Goal: Task Accomplishment & Management: Manage account settings

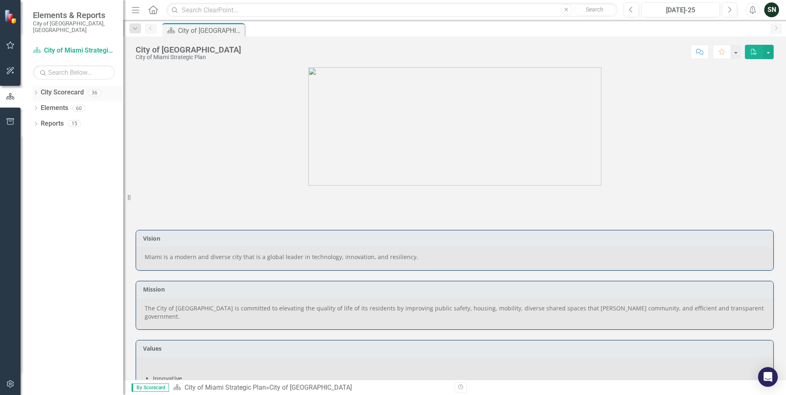
click at [35, 91] on icon "Dropdown" at bounding box center [36, 93] width 6 height 5
click at [35, 90] on icon "Dropdown" at bounding box center [34, 93] width 5 height 6
click at [38, 47] on icon "City Scorecard" at bounding box center [37, 50] width 8 height 7
click at [34, 47] on icon "City Scorecard" at bounding box center [37, 50] width 8 height 7
click at [94, 46] on link "City Scorecard City of Miami Strategic Plan" at bounding box center [74, 50] width 82 height 9
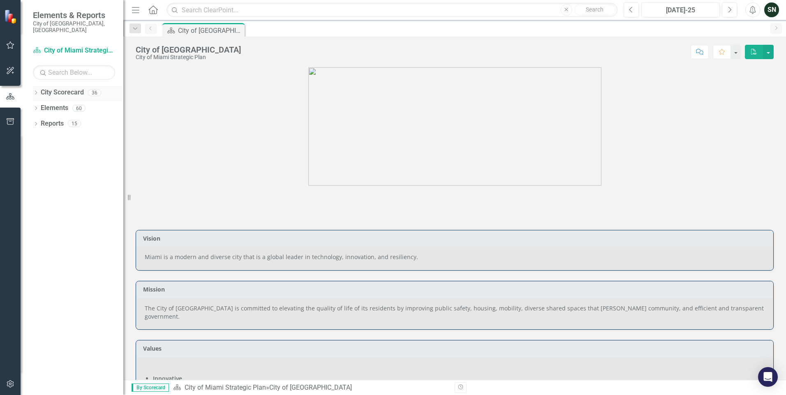
click at [38, 91] on icon "Dropdown" at bounding box center [36, 93] width 6 height 5
click at [40, 121] on icon "Dropdown" at bounding box center [40, 123] width 6 height 5
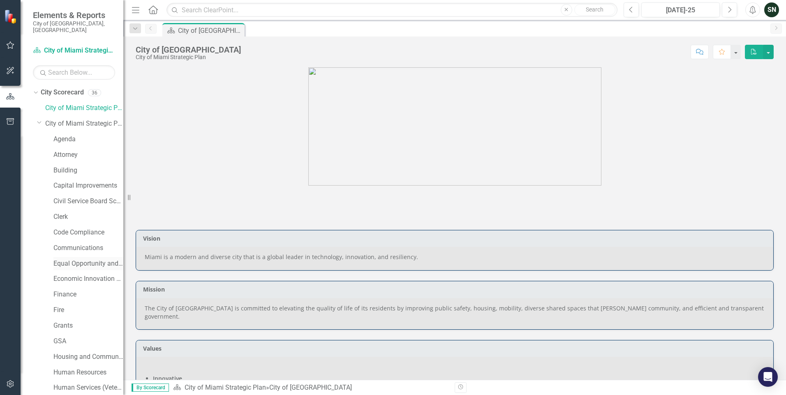
click at [74, 259] on link "Equal Opportunity and Diversity Programs" at bounding box center [88, 263] width 70 height 9
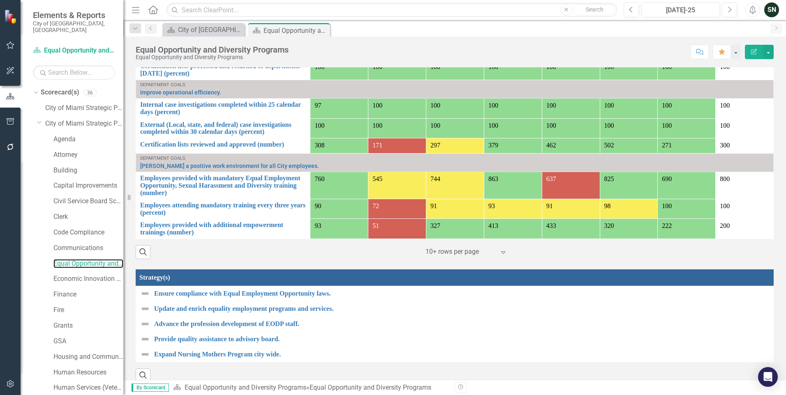
scroll to position [459, 0]
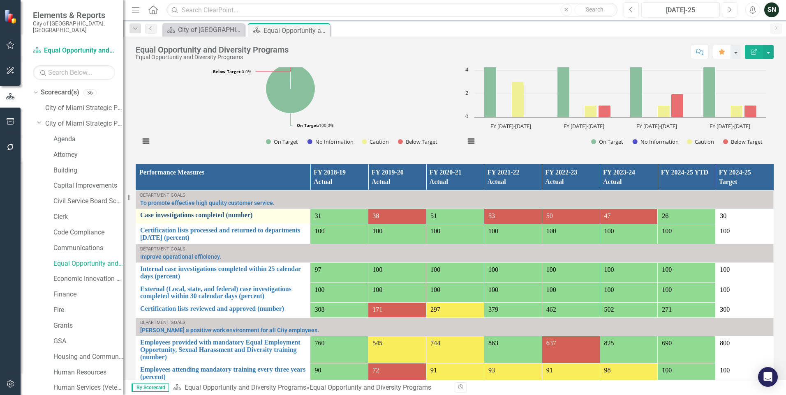
click at [188, 212] on link "Case investigations completed (number)" at bounding box center [223, 215] width 166 height 7
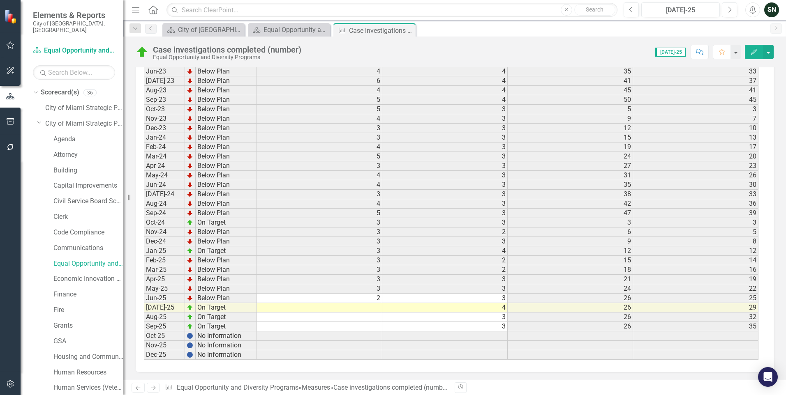
scroll to position [1071, 0]
click at [365, 306] on td at bounding box center [319, 307] width 125 height 9
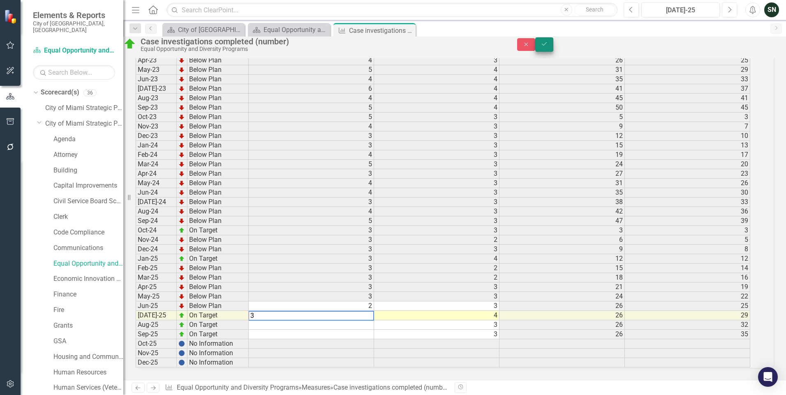
type textarea "3"
click at [548, 46] on icon "Save" at bounding box center [543, 44] width 7 height 6
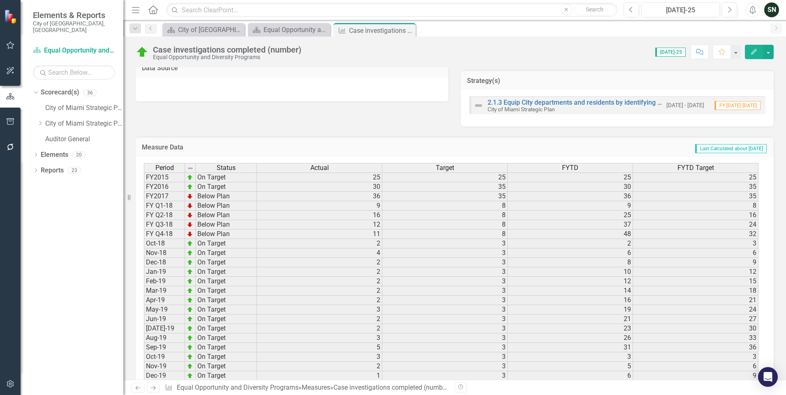
scroll to position [0, 0]
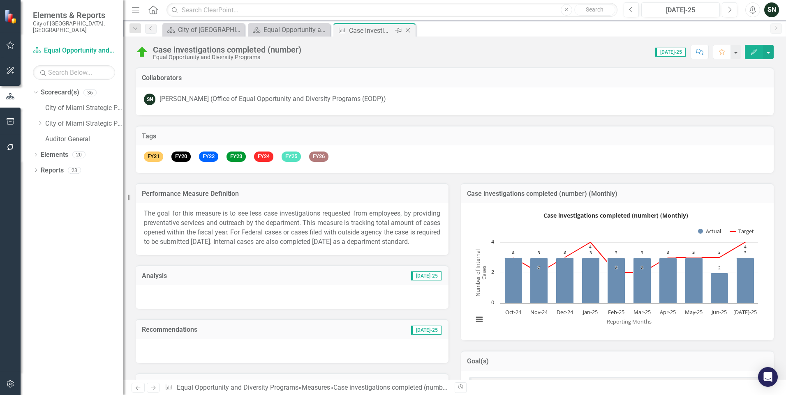
click at [410, 29] on icon "Close" at bounding box center [407, 30] width 8 height 7
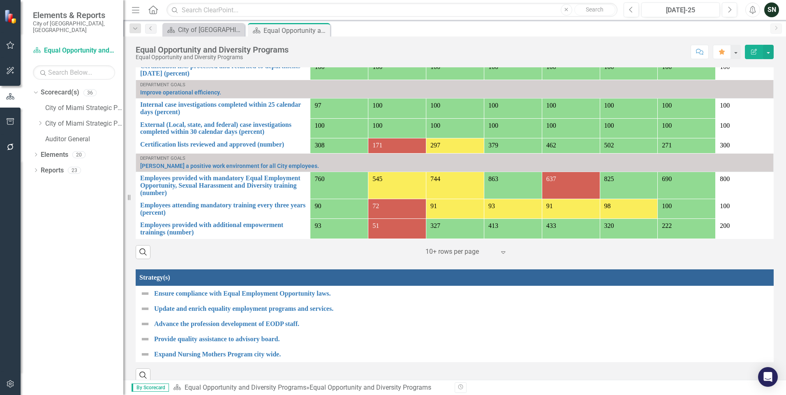
scroll to position [459, 0]
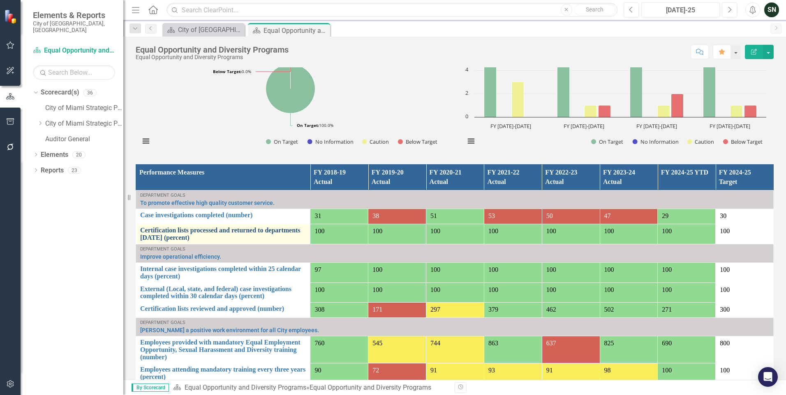
click at [214, 227] on link "Certification lists processed and returned to departments [DATE] (percent)" at bounding box center [223, 234] width 166 height 14
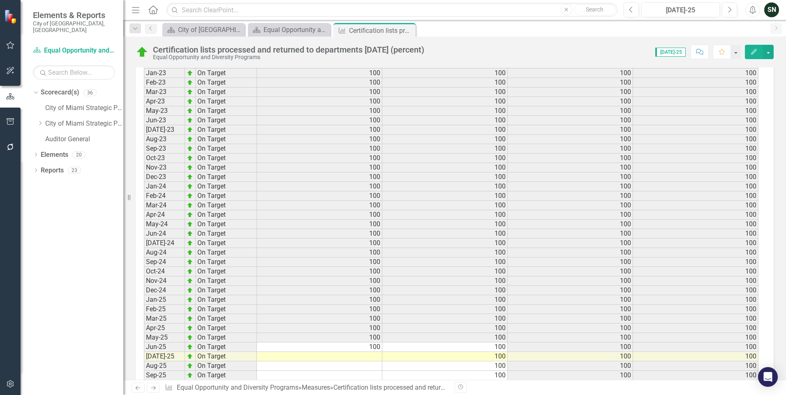
scroll to position [1071, 0]
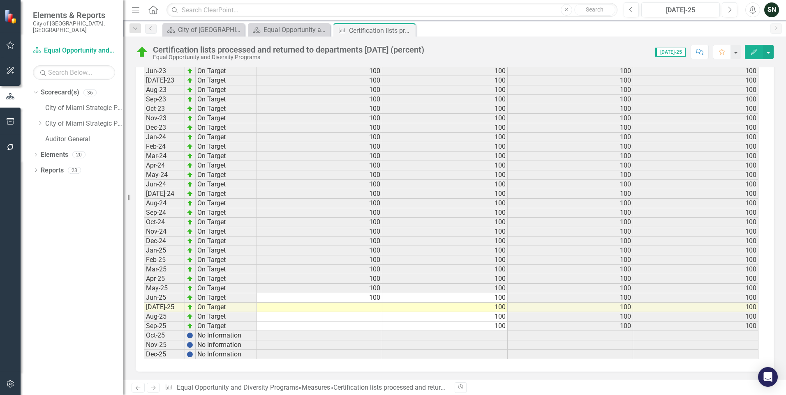
click at [374, 306] on td at bounding box center [319, 307] width 125 height 9
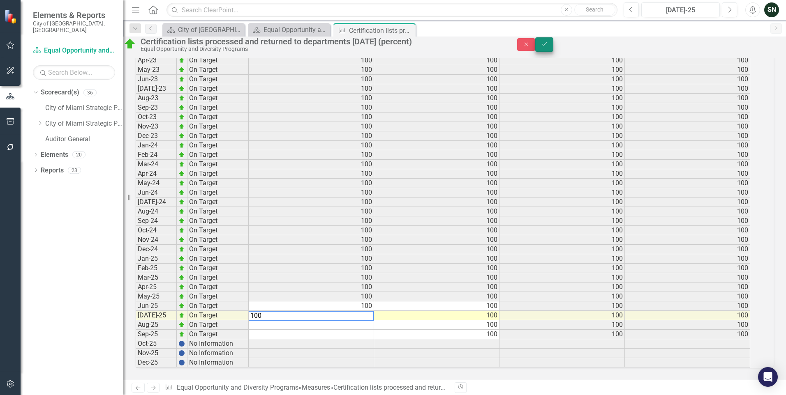
type textarea "100"
click at [553, 48] on button "Save" at bounding box center [544, 44] width 18 height 14
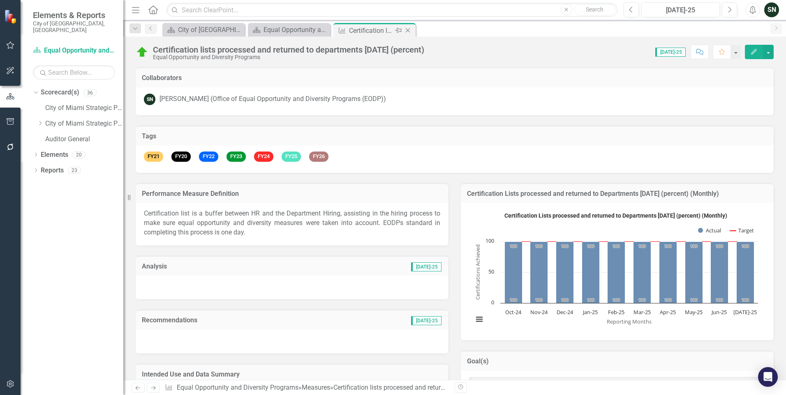
click at [411, 30] on icon "Close" at bounding box center [407, 30] width 8 height 7
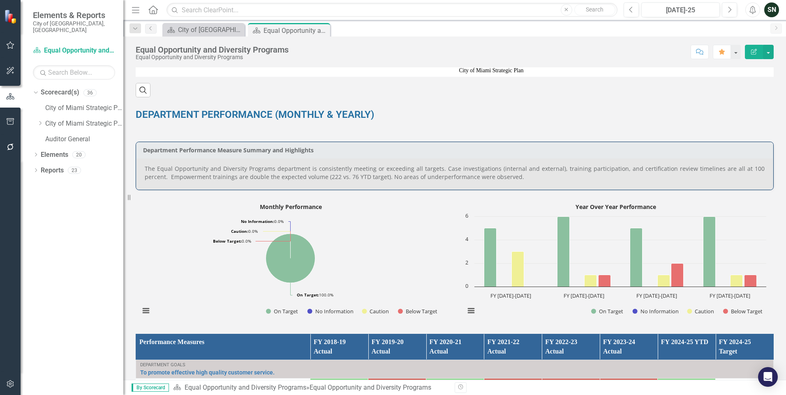
scroll to position [411, 0]
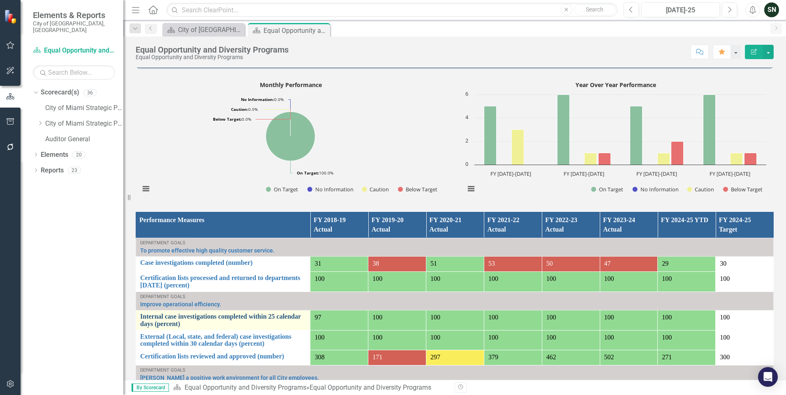
click at [266, 313] on link "Internal case investigations completed within 25 calendar days (percent)" at bounding box center [223, 320] width 166 height 14
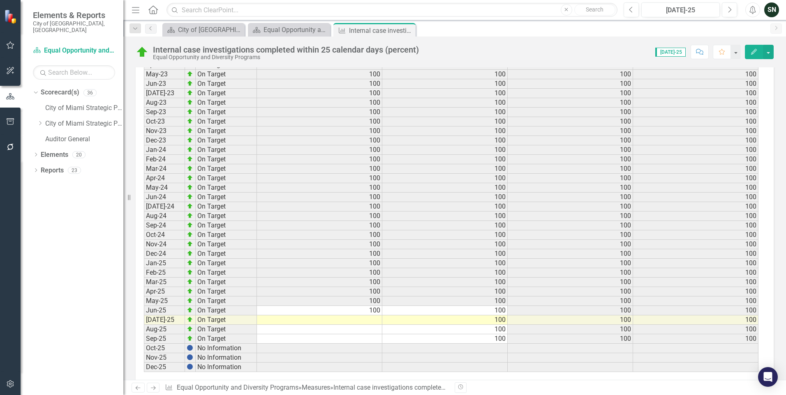
scroll to position [1097, 0]
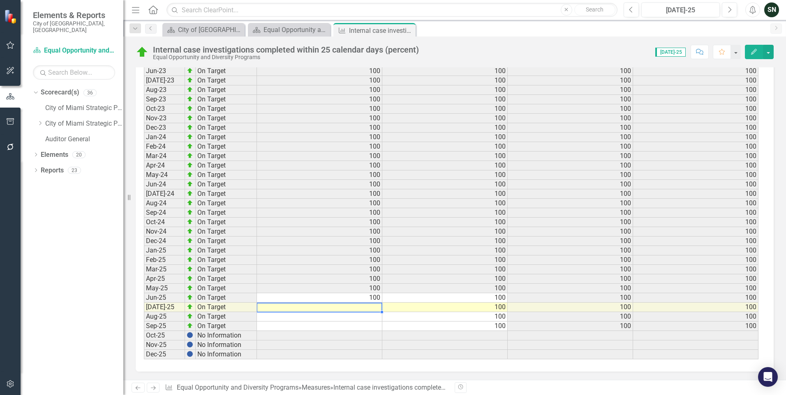
click at [366, 306] on td at bounding box center [319, 307] width 125 height 9
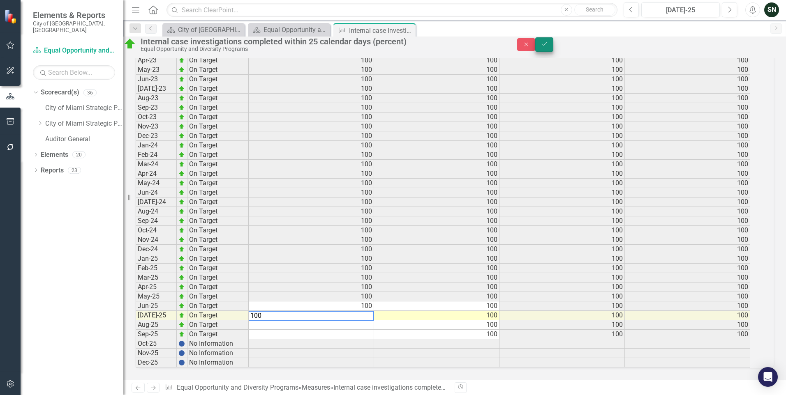
type textarea "100"
click at [548, 47] on icon "Save" at bounding box center [543, 44] width 7 height 6
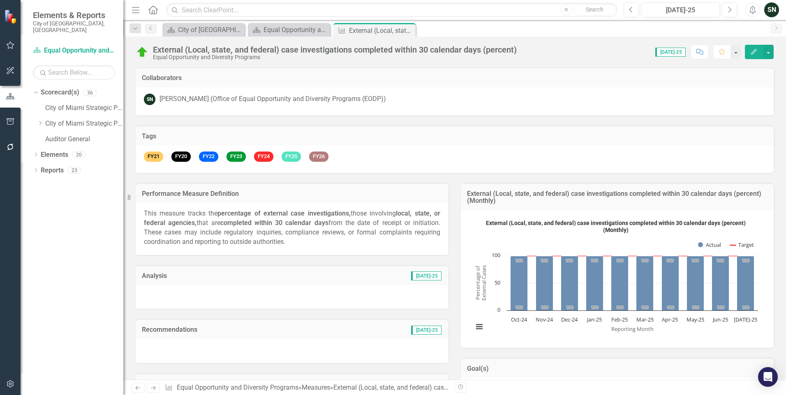
scroll to position [1068, 0]
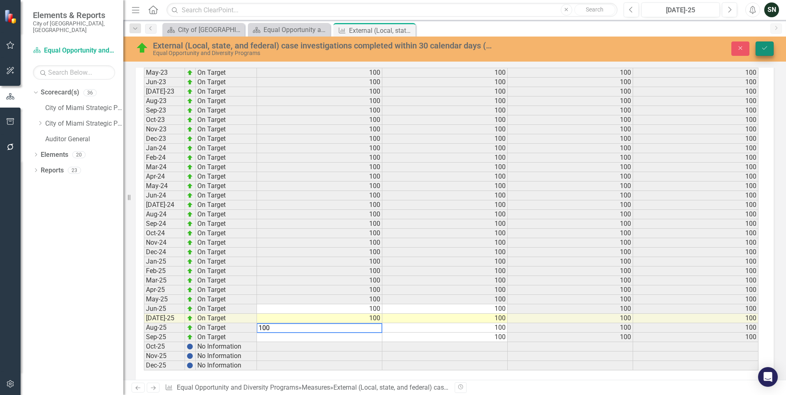
type textarea "100"
click at [762, 47] on icon "Save" at bounding box center [763, 48] width 7 height 6
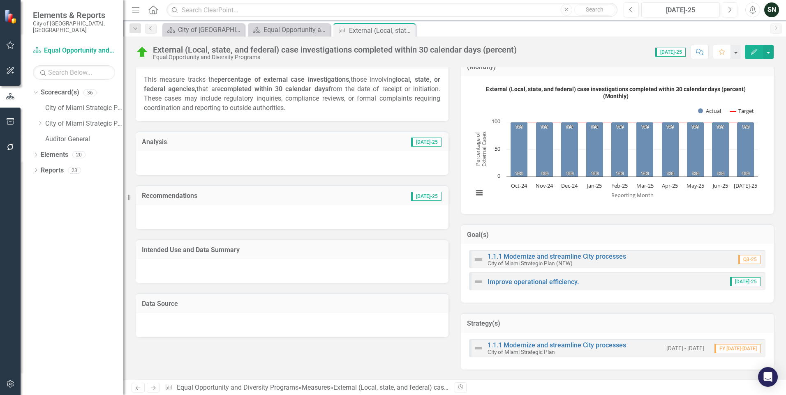
scroll to position [0, 0]
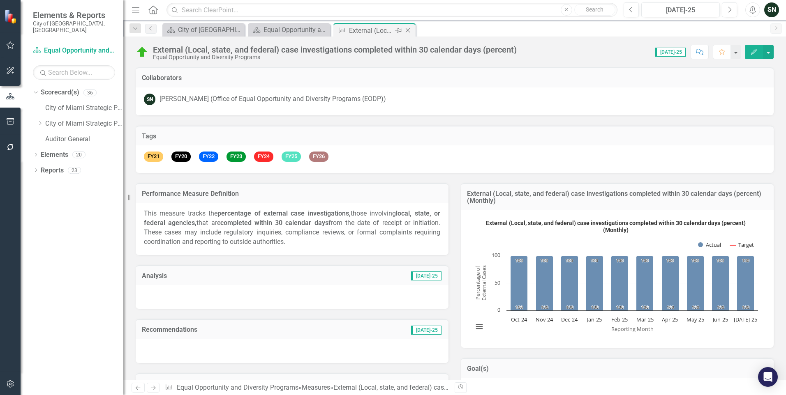
click at [408, 31] on icon "Close" at bounding box center [407, 30] width 8 height 7
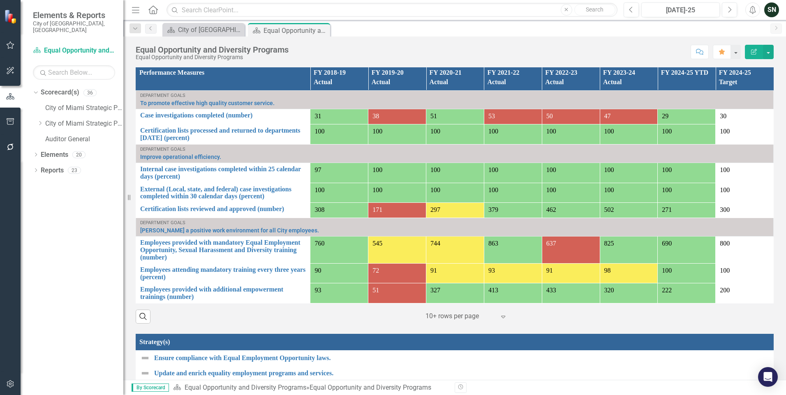
scroll to position [577, 0]
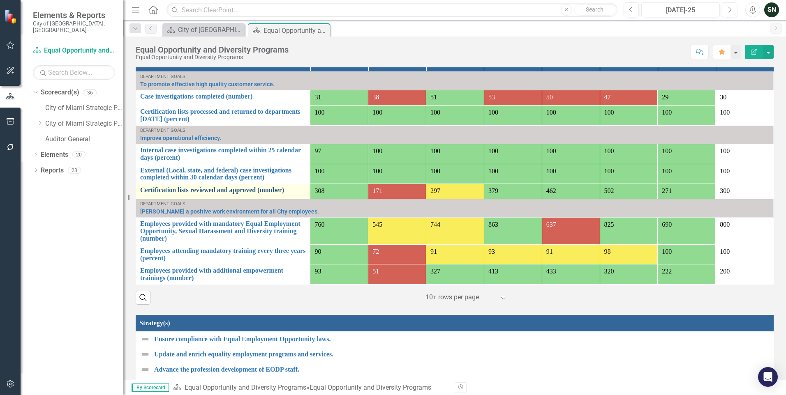
click at [168, 187] on link "Certification lists reviewed and approved (number)" at bounding box center [223, 190] width 166 height 7
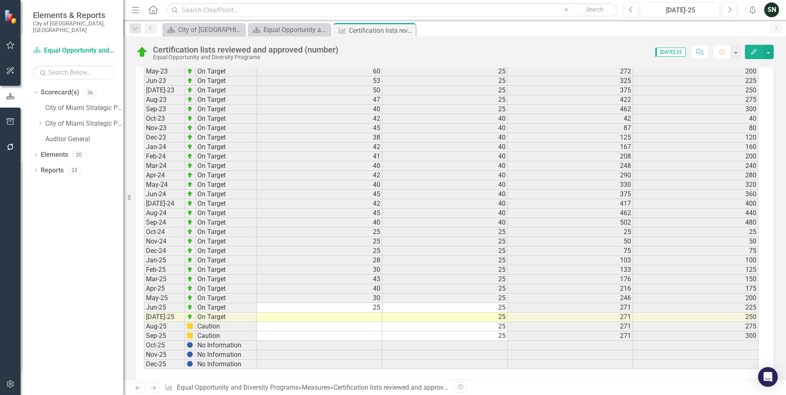
scroll to position [1037, 0]
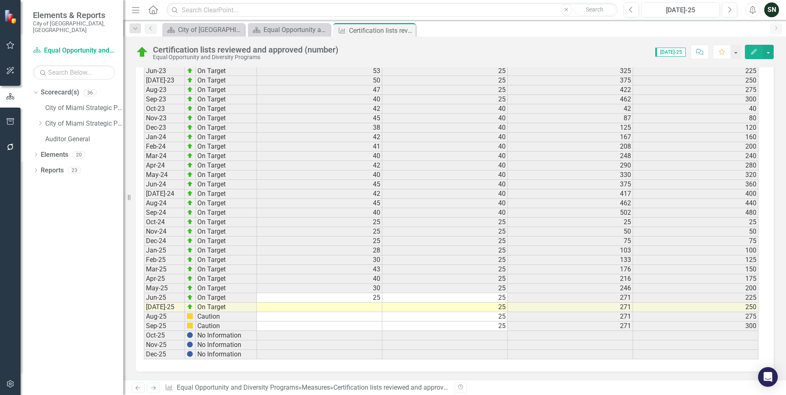
click at [361, 308] on td at bounding box center [319, 307] width 125 height 9
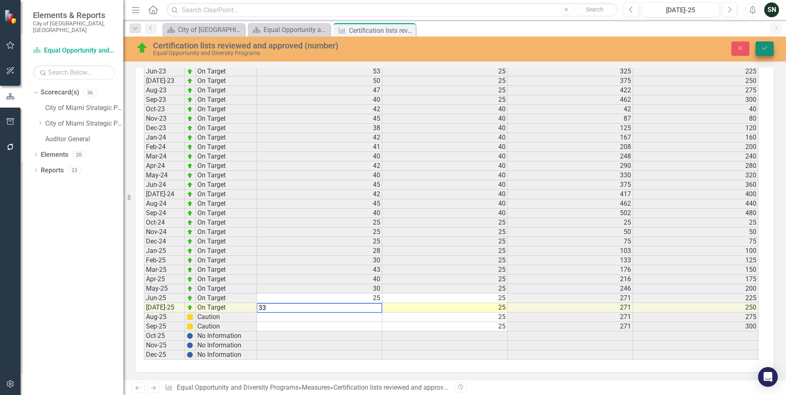
type textarea "33"
click at [762, 47] on icon "Save" at bounding box center [763, 48] width 7 height 6
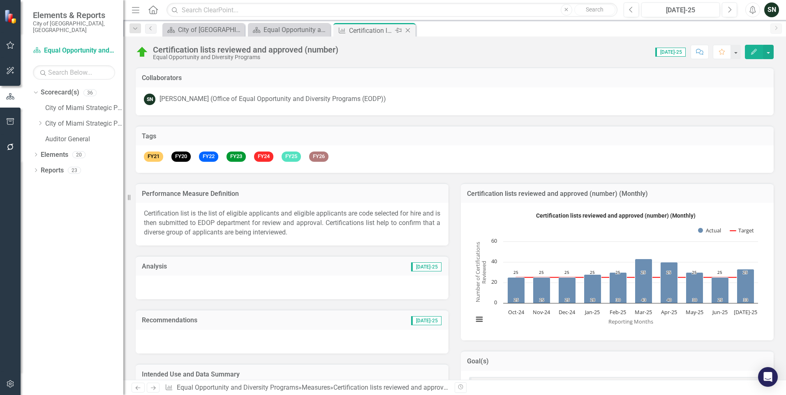
click at [408, 32] on icon "Close" at bounding box center [407, 30] width 8 height 7
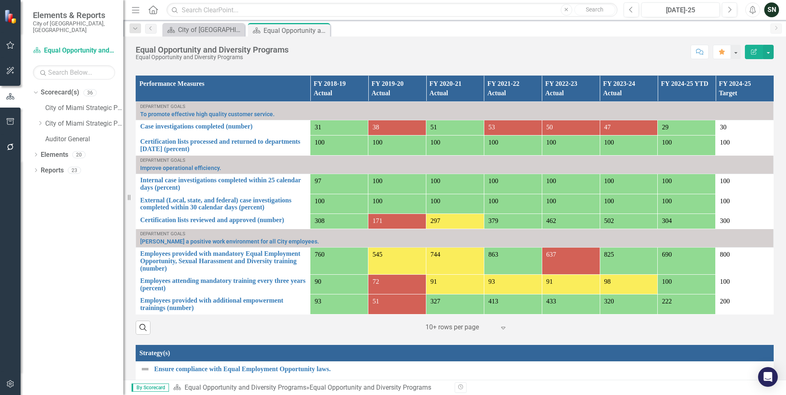
scroll to position [623, 0]
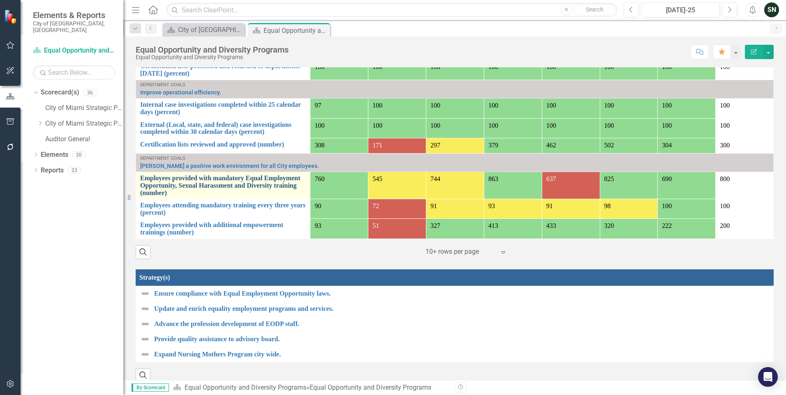
click at [182, 175] on link "Employees provided with mandatory Equal Employment Opportunity, Sexual Harassme…" at bounding box center [223, 186] width 166 height 22
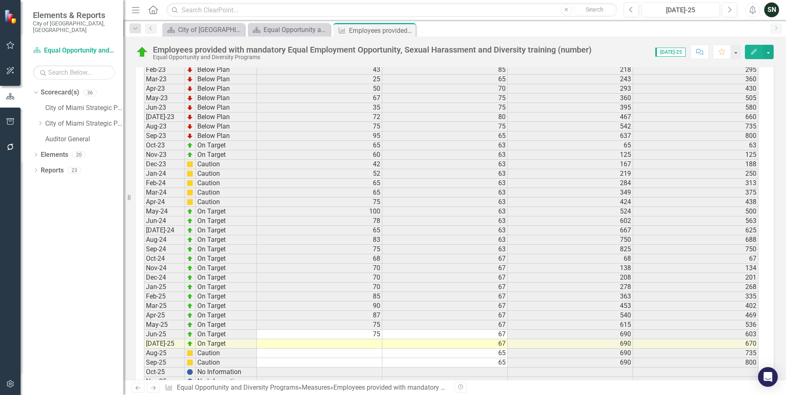
scroll to position [1084, 0]
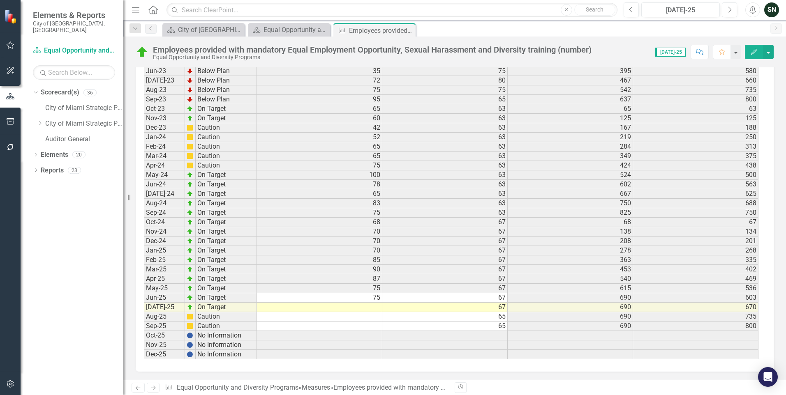
click at [373, 306] on td at bounding box center [319, 307] width 125 height 9
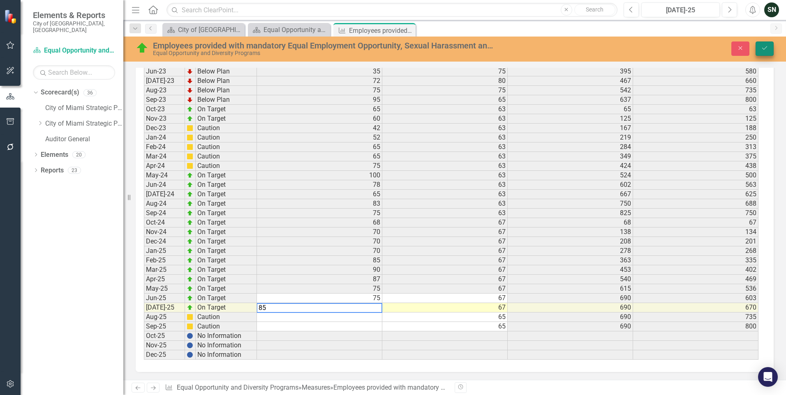
type textarea "85"
click at [765, 49] on icon "Save" at bounding box center [763, 48] width 7 height 6
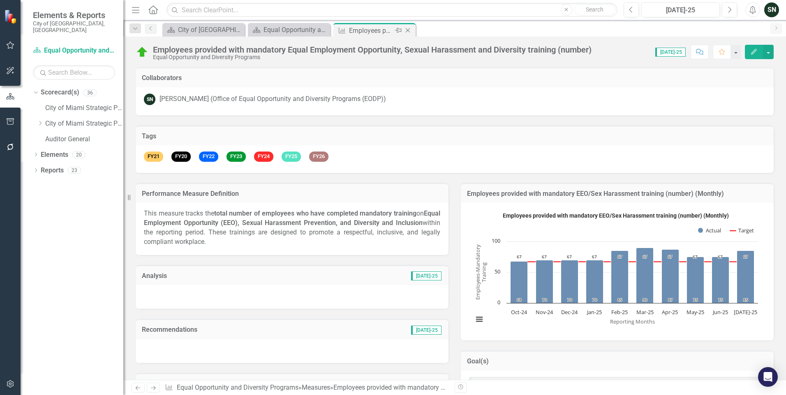
click at [408, 30] on icon "Close" at bounding box center [407, 30] width 8 height 7
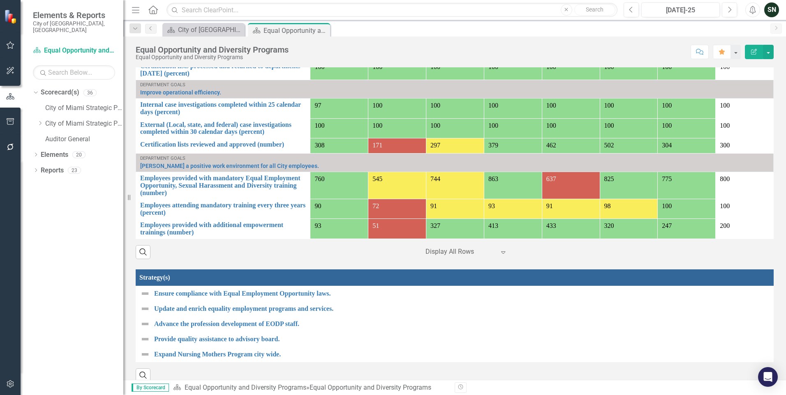
scroll to position [582, 0]
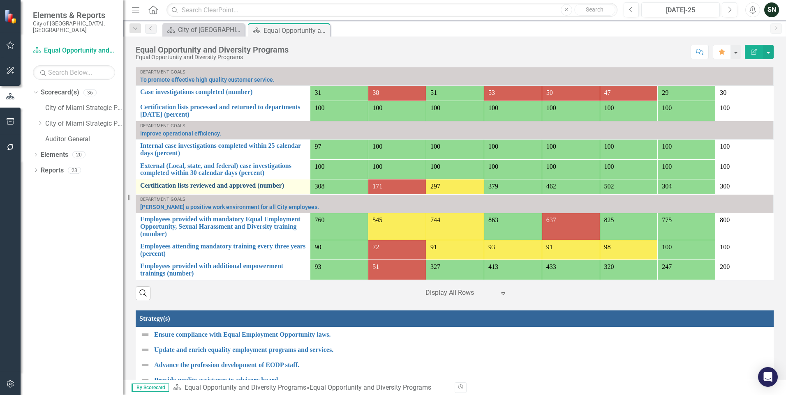
click at [221, 182] on link "Certification lists reviewed and approved (number)" at bounding box center [223, 185] width 166 height 7
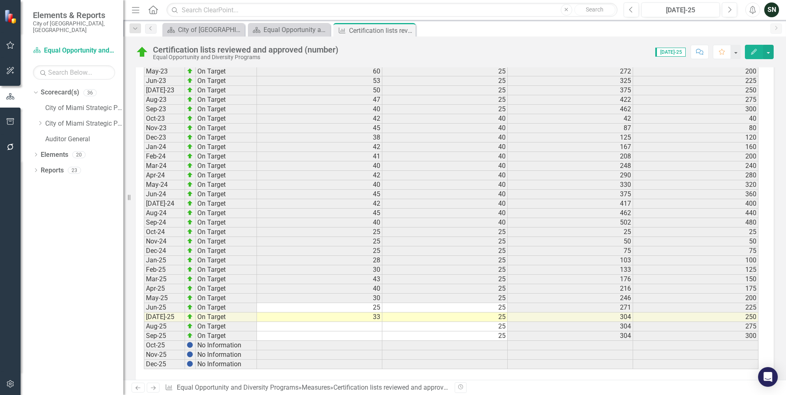
scroll to position [1037, 0]
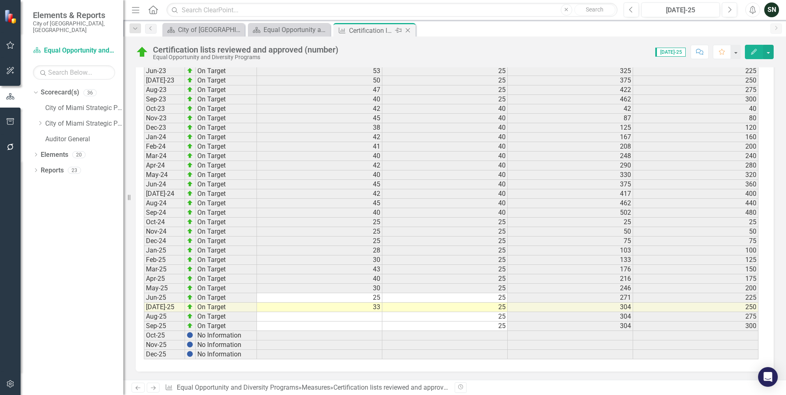
click at [407, 30] on icon "Close" at bounding box center [407, 30] width 8 height 7
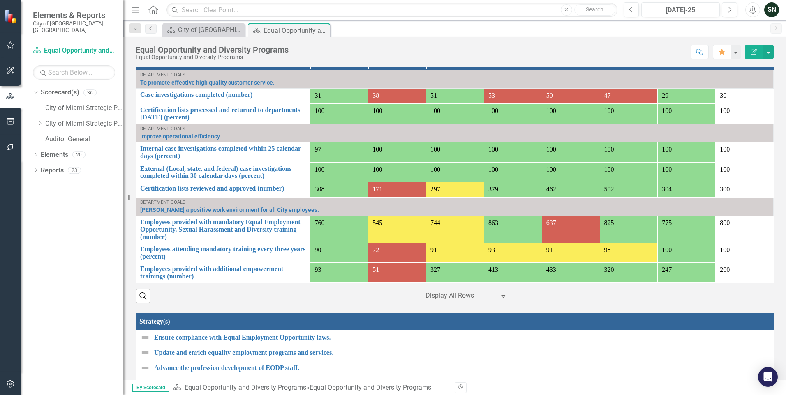
scroll to position [500, 0]
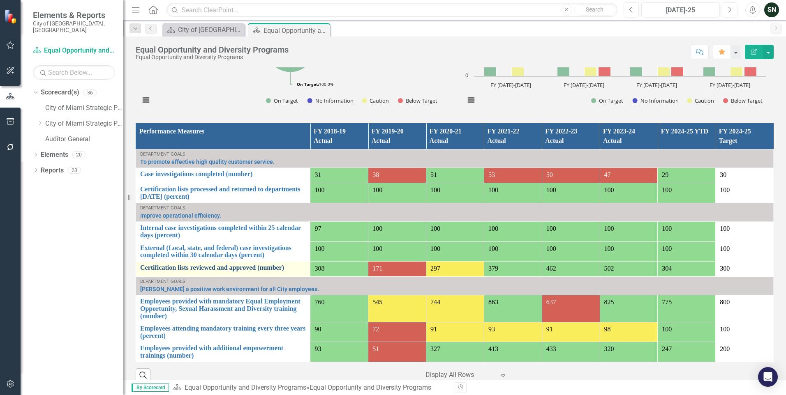
click at [194, 264] on link "Certification lists reviewed and approved (number)" at bounding box center [223, 267] width 166 height 7
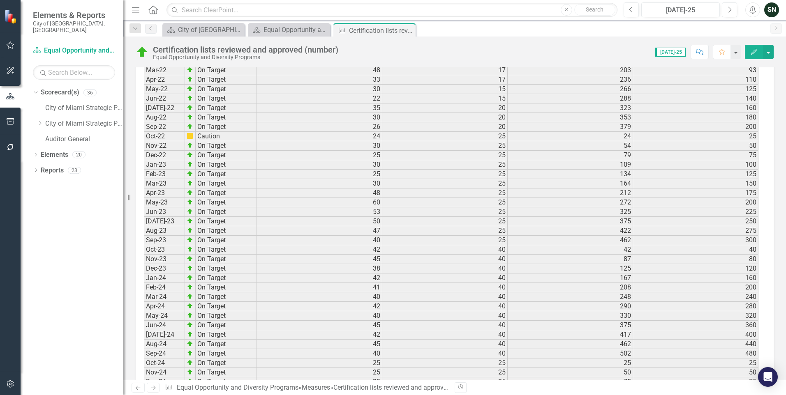
scroll to position [832, 0]
click at [407, 30] on icon at bounding box center [408, 30] width 5 height 5
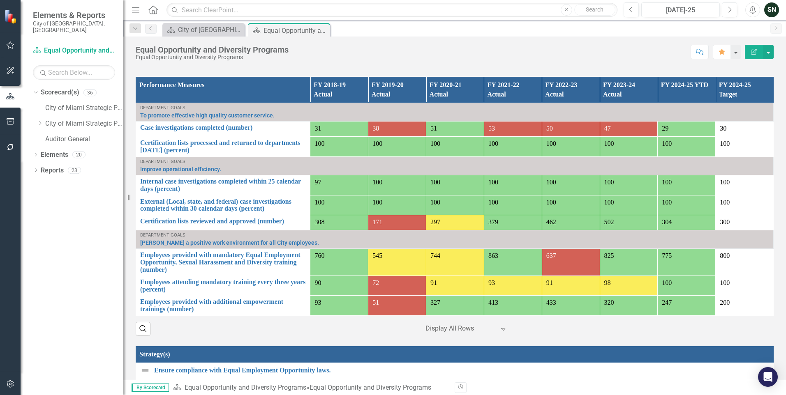
scroll to position [623, 0]
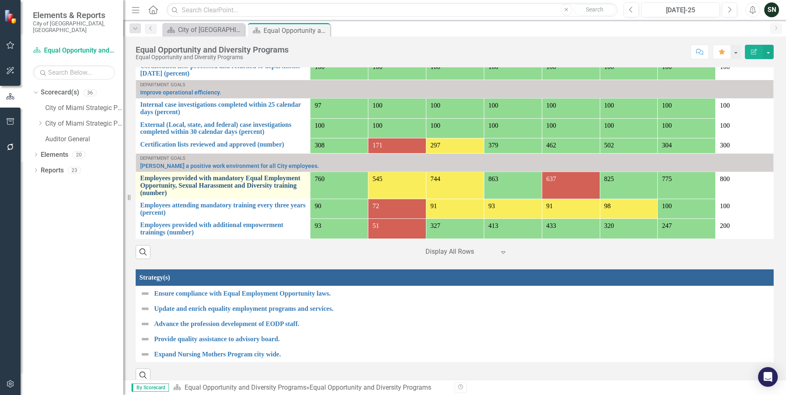
click at [178, 175] on link "Employees provided with mandatory Equal Employment Opportunity, Sexual Harassme…" at bounding box center [223, 186] width 166 height 22
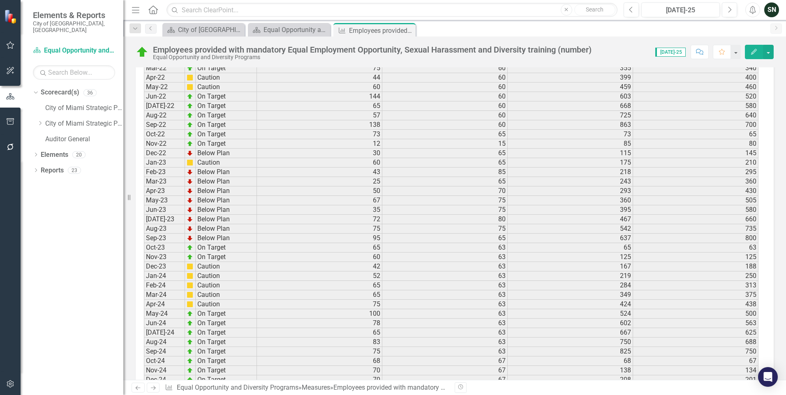
scroll to position [1084, 0]
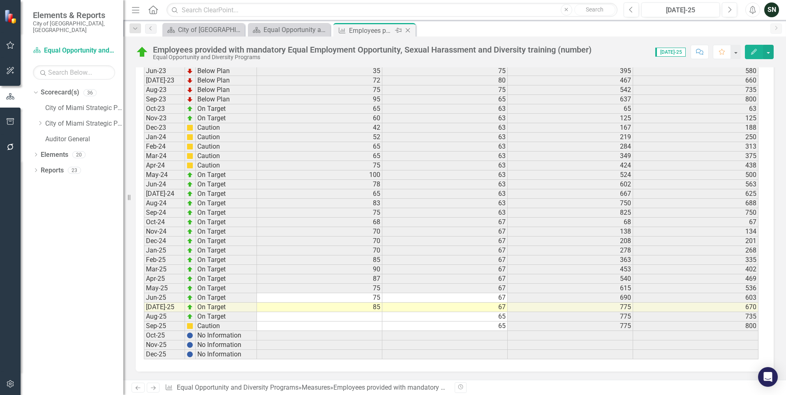
click at [406, 29] on icon at bounding box center [408, 30] width 5 height 5
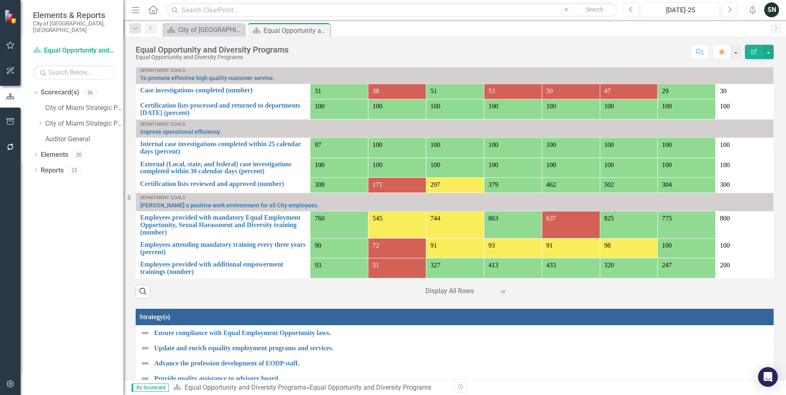
scroll to position [623, 0]
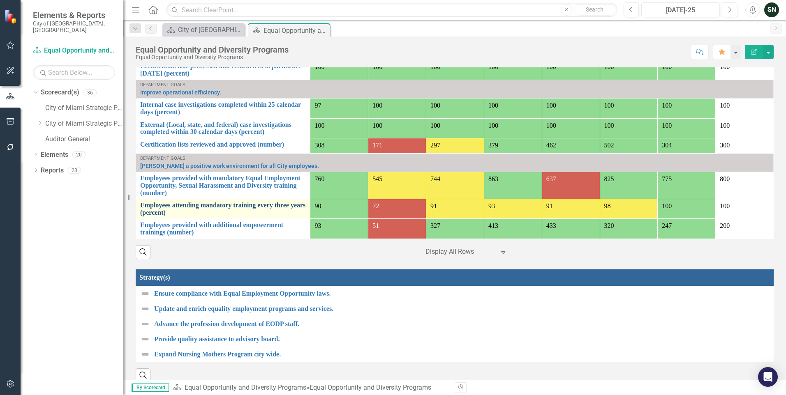
click at [175, 202] on link "Employees attending mandatory training every three years (percent)" at bounding box center [223, 209] width 166 height 14
